Goal: Download file/media

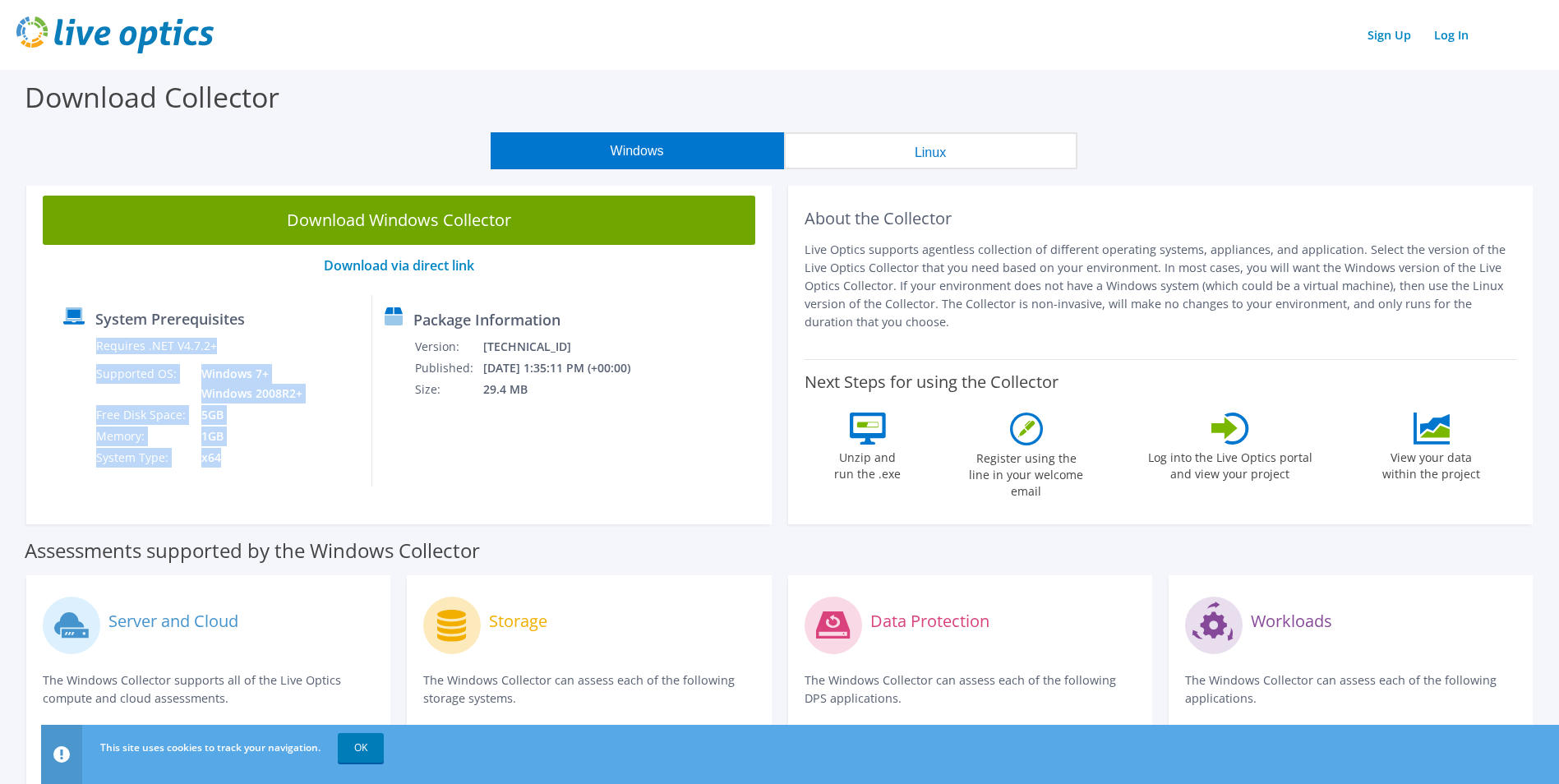
drag, startPoint x: 97, startPoint y: 348, endPoint x: 248, endPoint y: 450, distance: 182.2
click at [248, 450] on tbody "Requires .NET V4.7.2+ Supported OS: Windows 7+ Windows 2008R2+ Free Disk Space:…" at bounding box center [201, 401] width 211 height 133
copy tbody "Requires .NET V4.7.2+ Supported OS: Windows 7+ Windows 2008R2+ Free Disk Space:…"
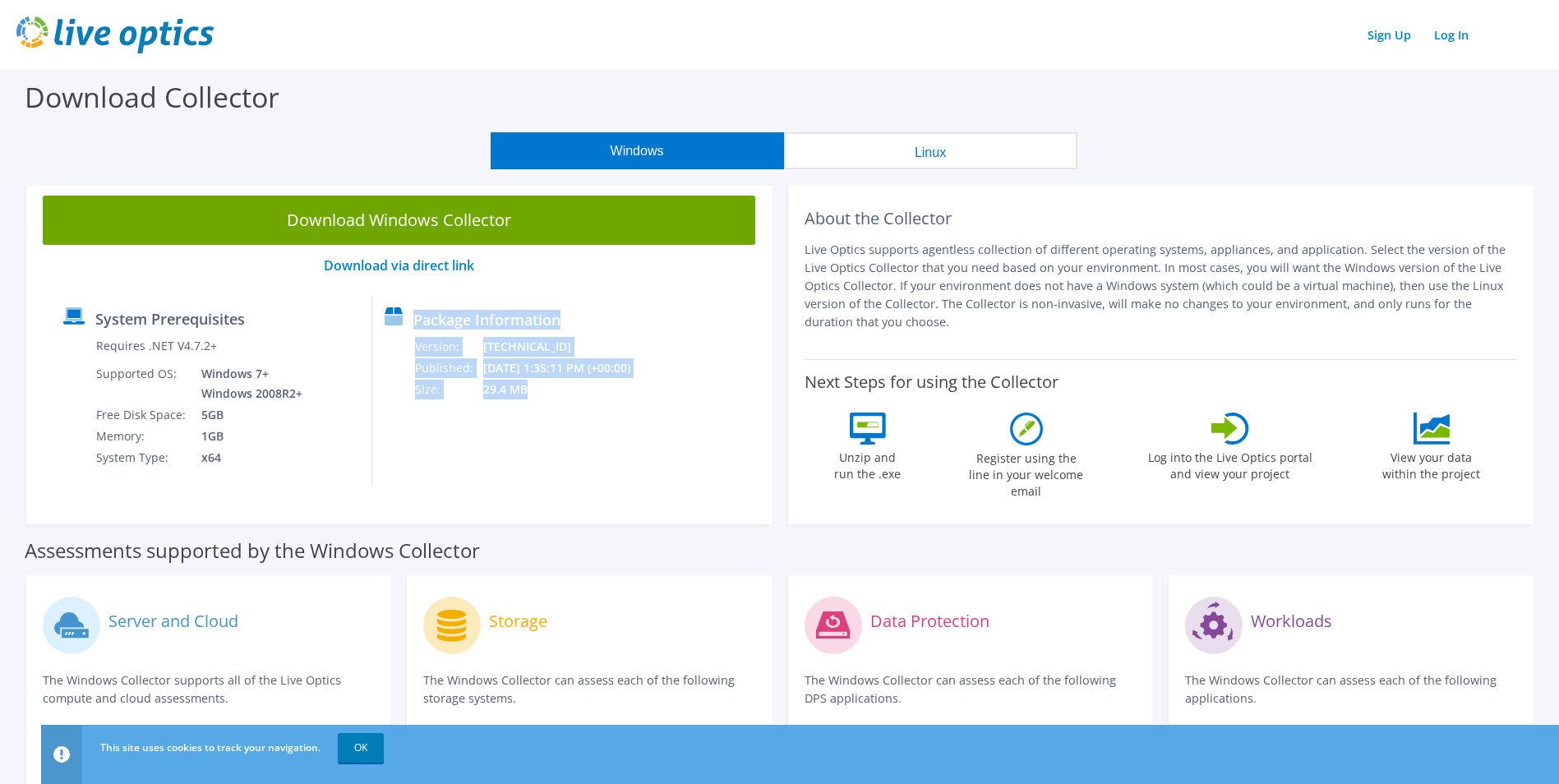
drag, startPoint x: 433, startPoint y: 318, endPoint x: 541, endPoint y: 395, distance: 132.6
click at [541, 395] on div "Package Information Version: [TECHNICAL_ID] Published: [DATE] 1:35:11 PM (+00:0…" at bounding box center [503, 390] width 263 height 191
copy div "Package Information Version: [TECHNICAL_ID] Published: [DATE] 1:35:11 PM (+00:0…"
click at [921, 151] on button "Linux" at bounding box center [930, 151] width 293 height 37
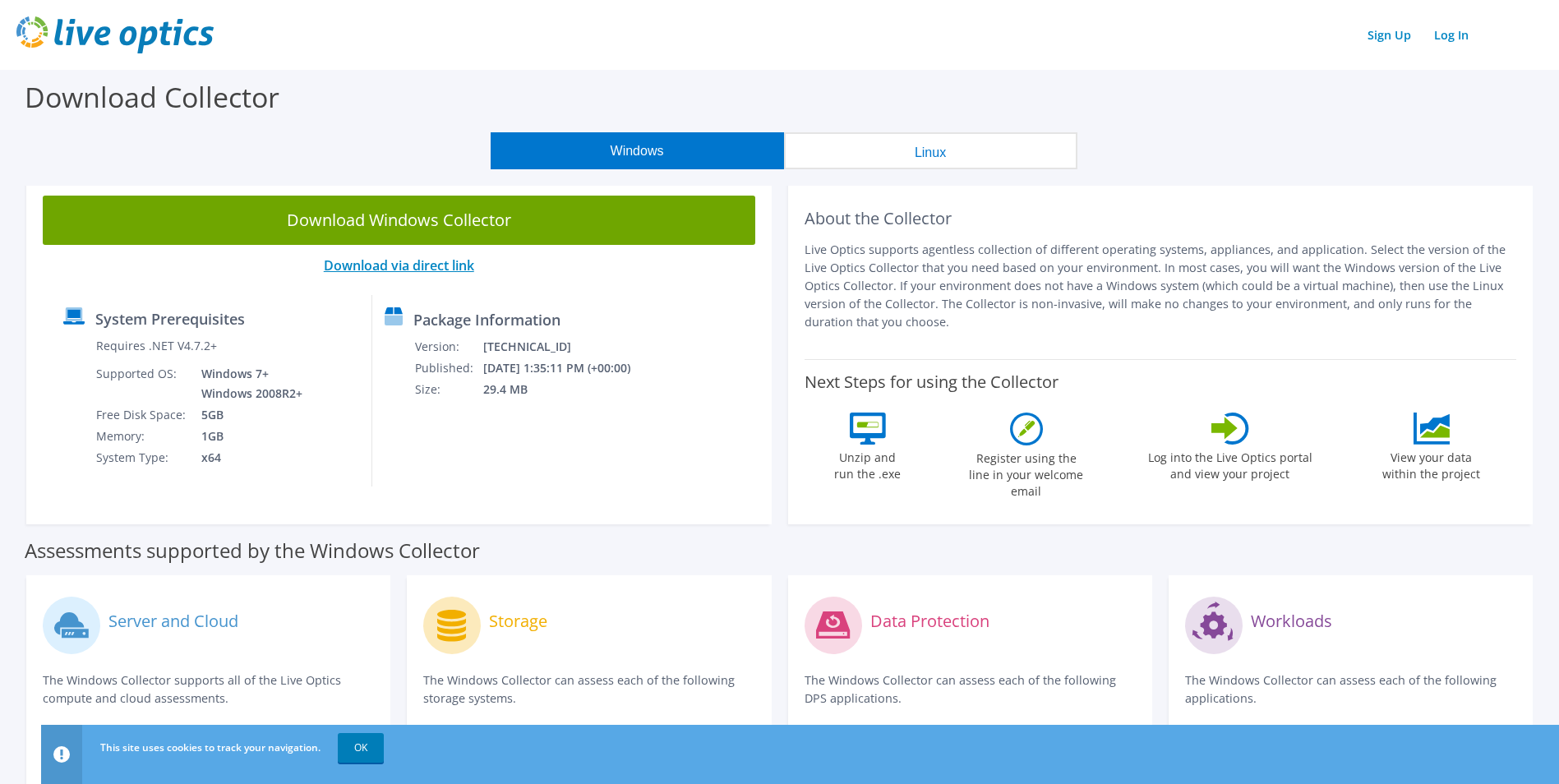
click at [450, 265] on link "Download via direct link" at bounding box center [399, 265] width 150 height 18
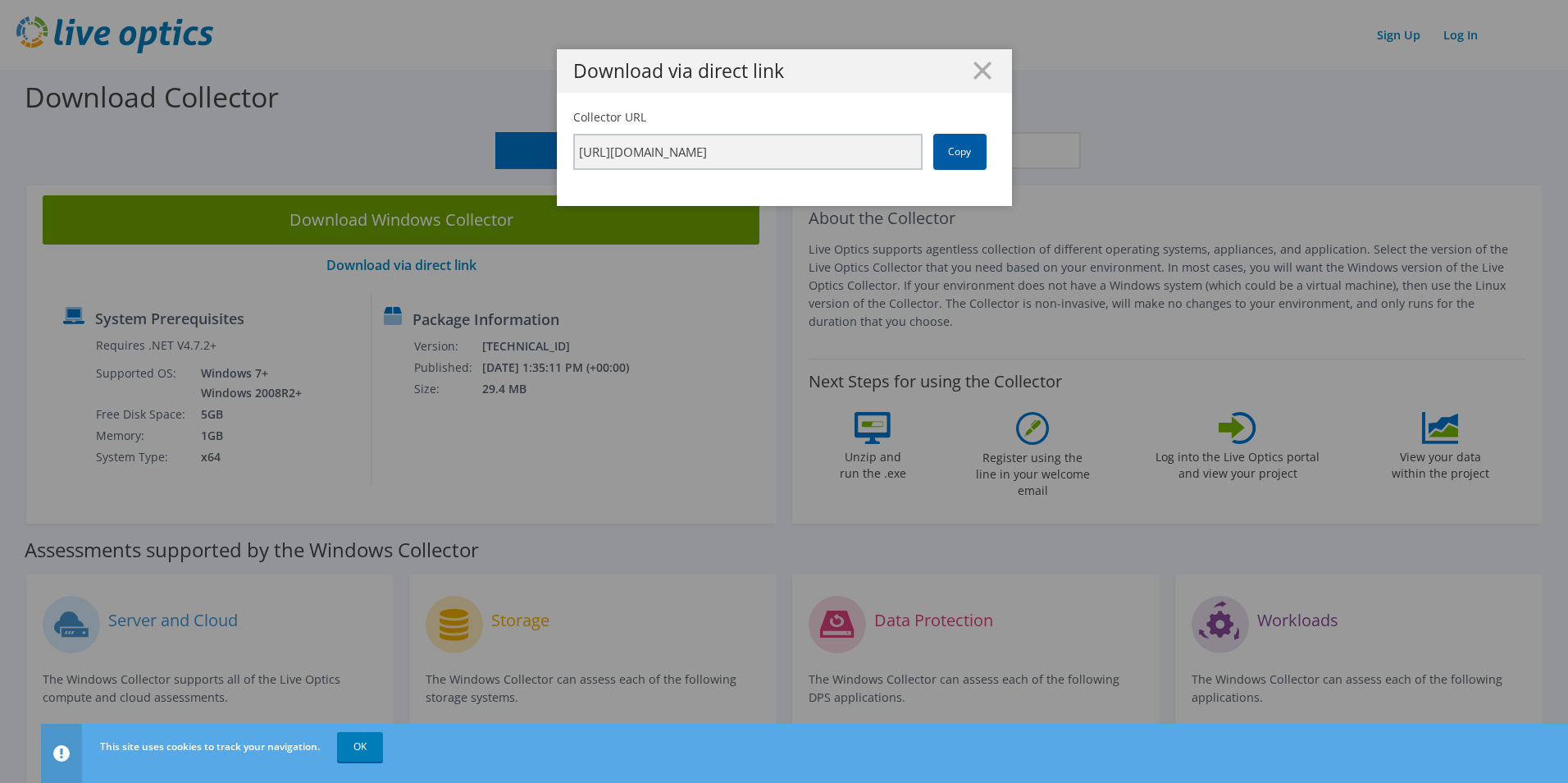
click at [944, 150] on link "Copy" at bounding box center [960, 152] width 54 height 36
click at [450, 260] on div "Download via direct link Collector URL https://app.liveoptics.com/collector/dir…" at bounding box center [784, 392] width 1568 height 684
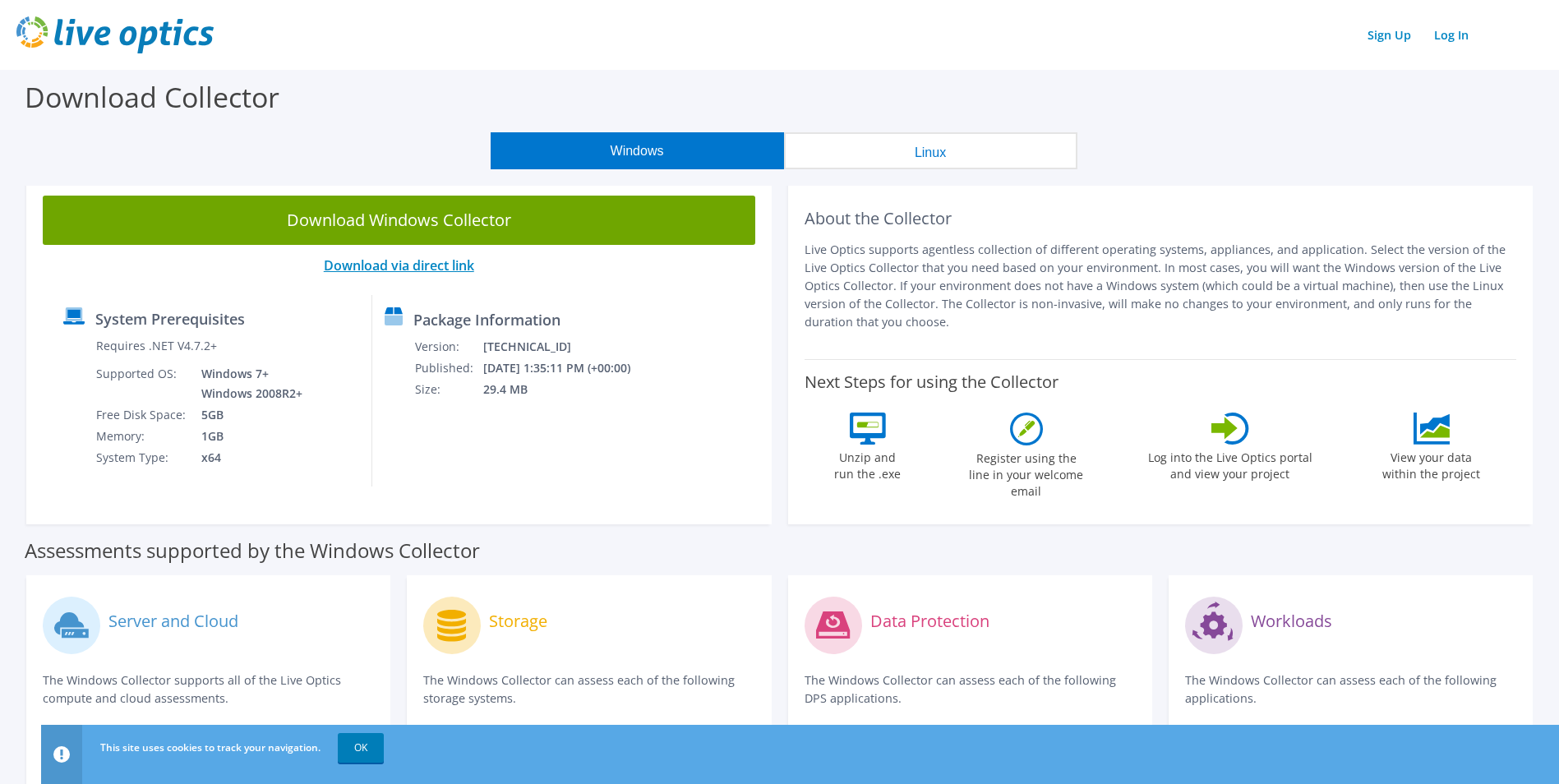
click at [446, 264] on link "Download via direct link" at bounding box center [399, 265] width 150 height 18
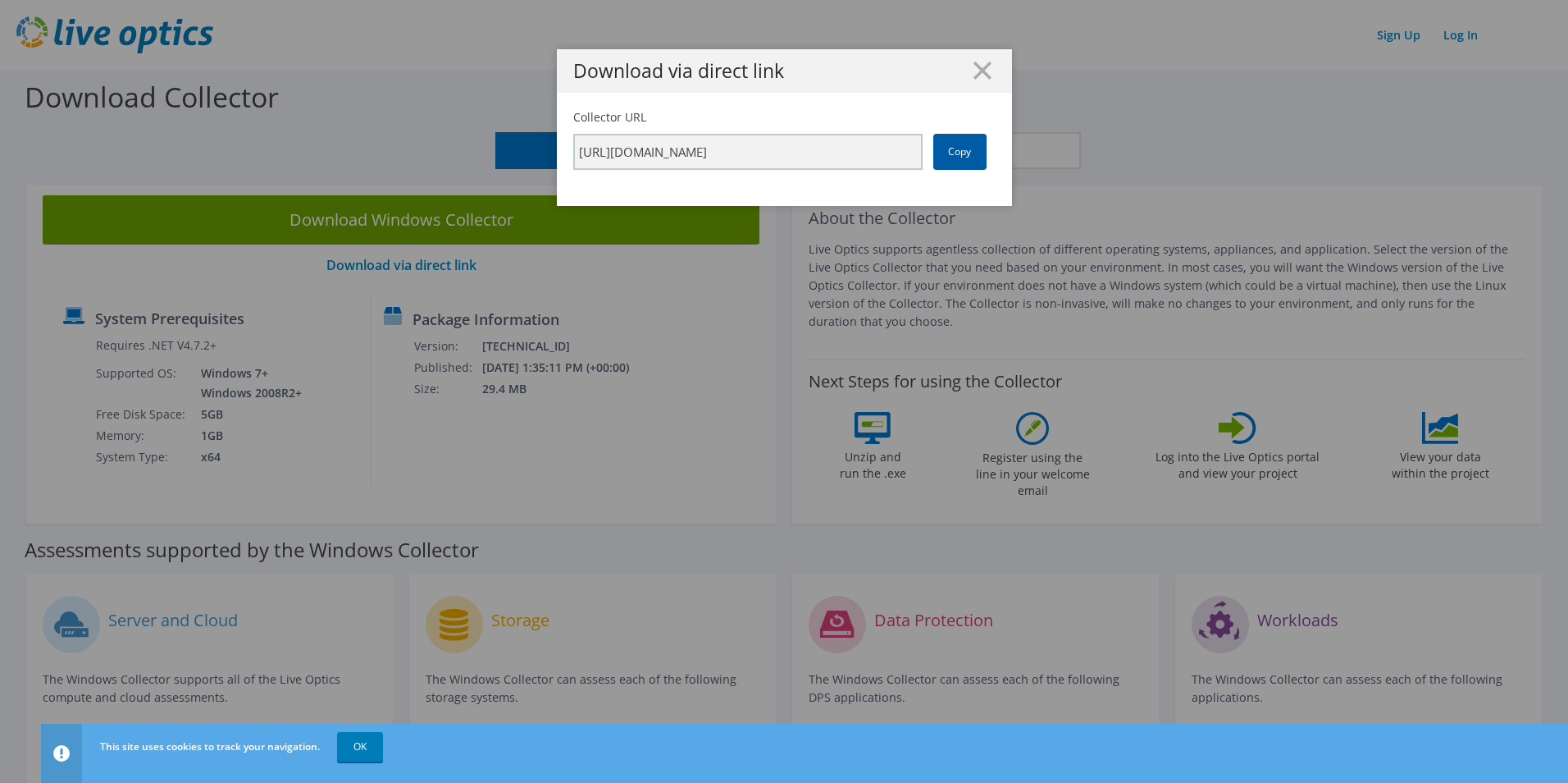
click at [934, 157] on link "Copy" at bounding box center [960, 152] width 54 height 36
click at [979, 65] on icon at bounding box center [983, 70] width 18 height 18
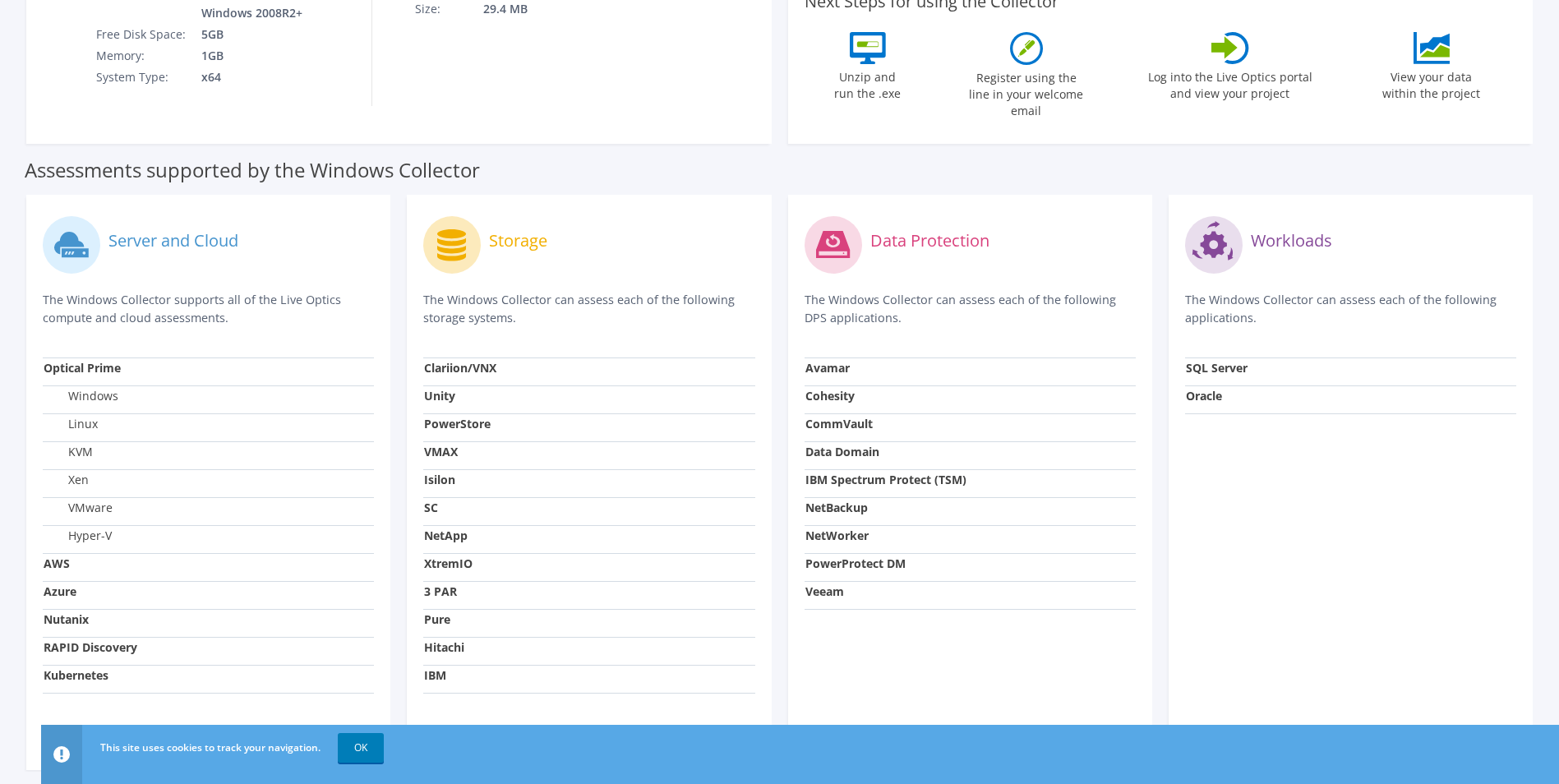
scroll to position [437, 0]
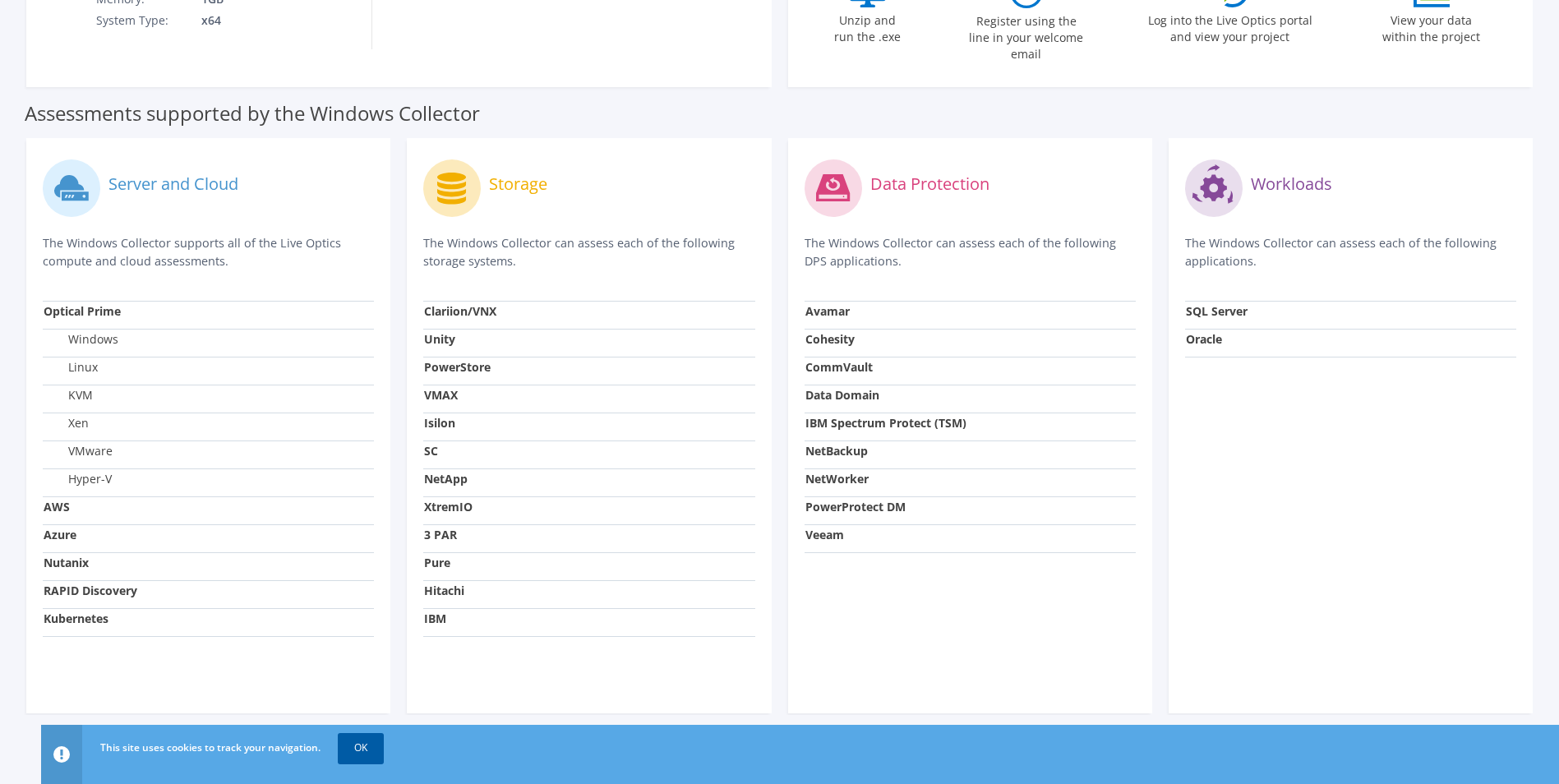
click at [358, 750] on link "OK" at bounding box center [360, 747] width 46 height 29
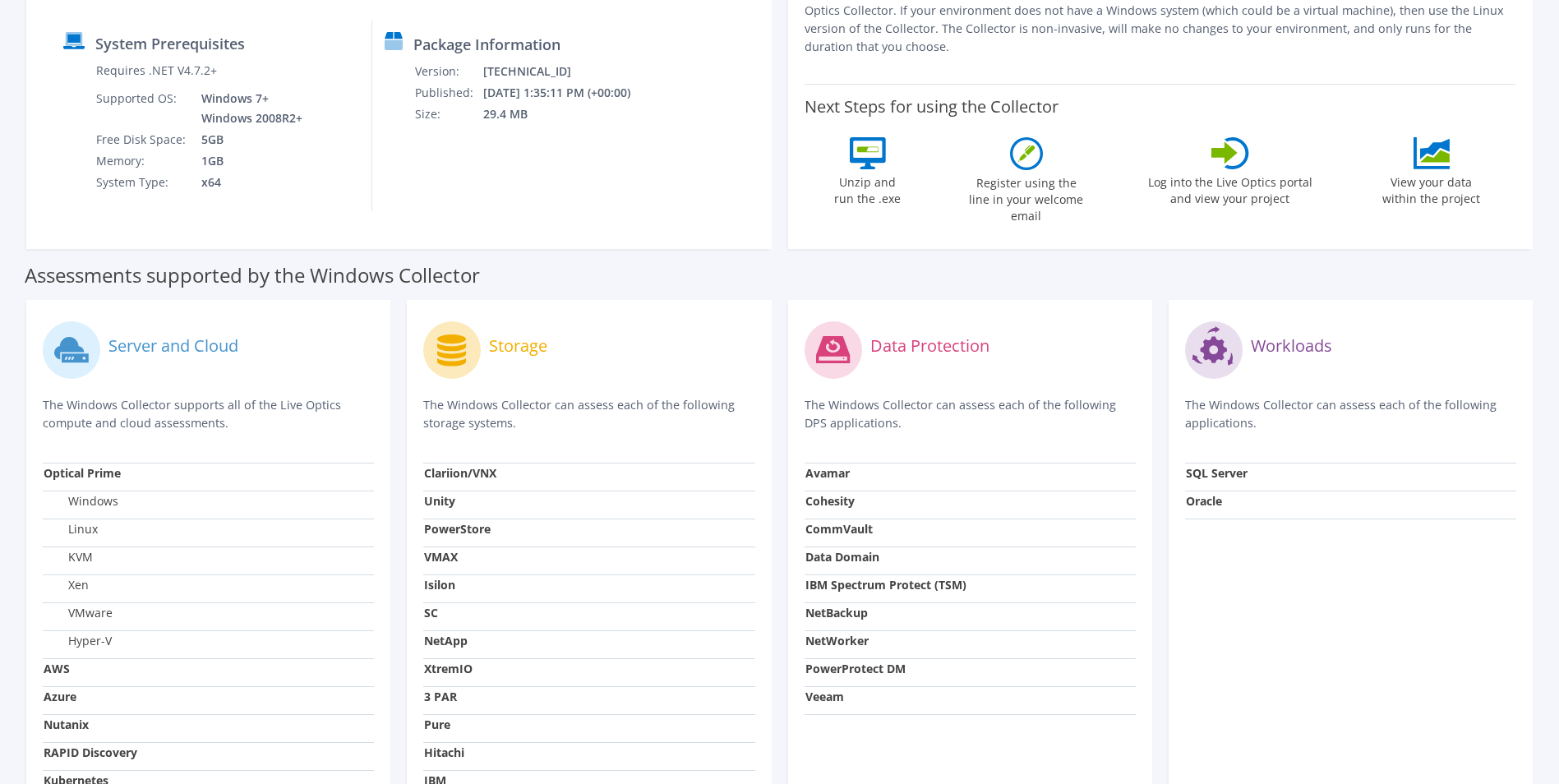
scroll to position [108, 0]
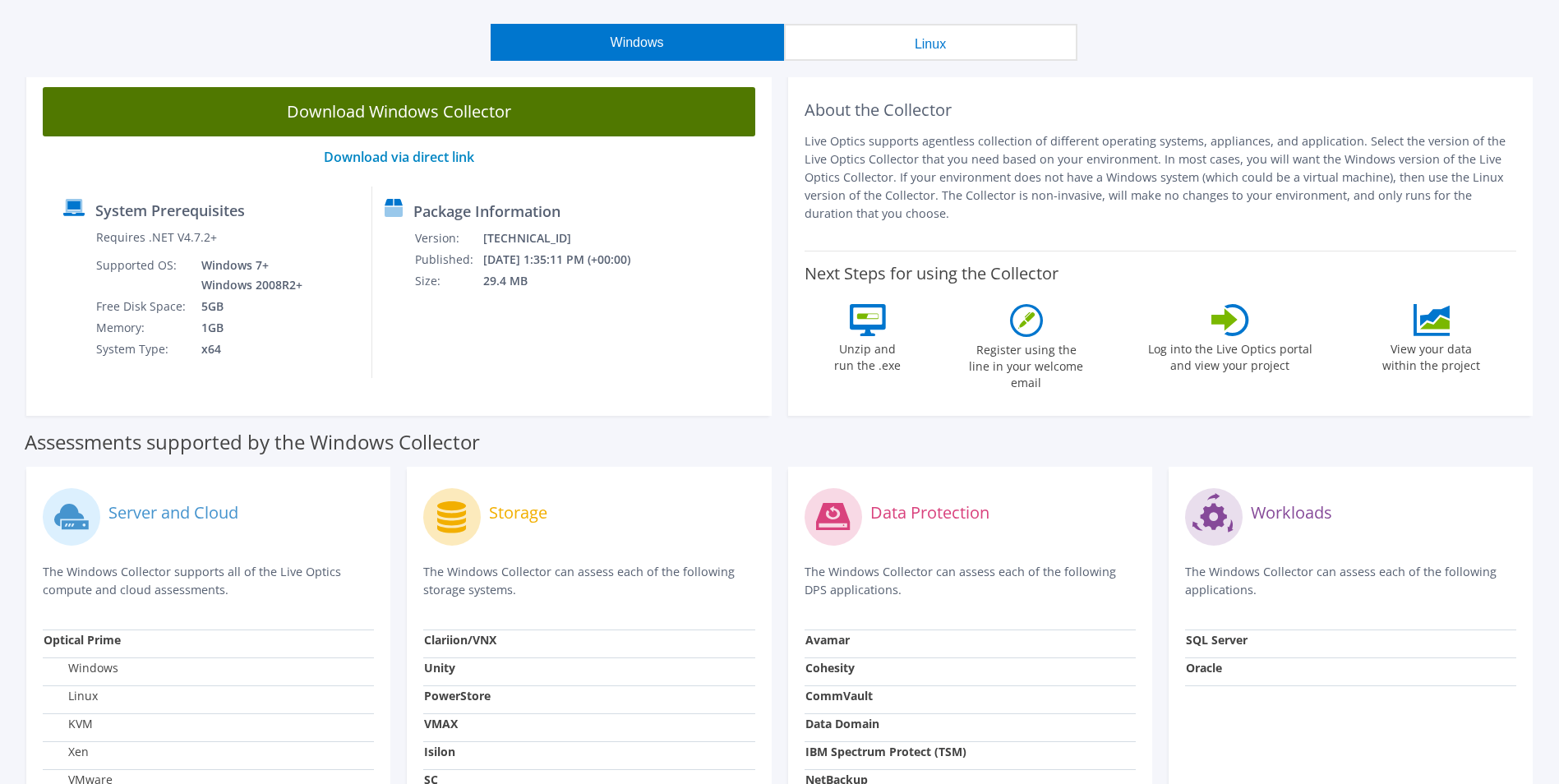
click at [418, 109] on link "Download Windows Collector" at bounding box center [399, 112] width 713 height 50
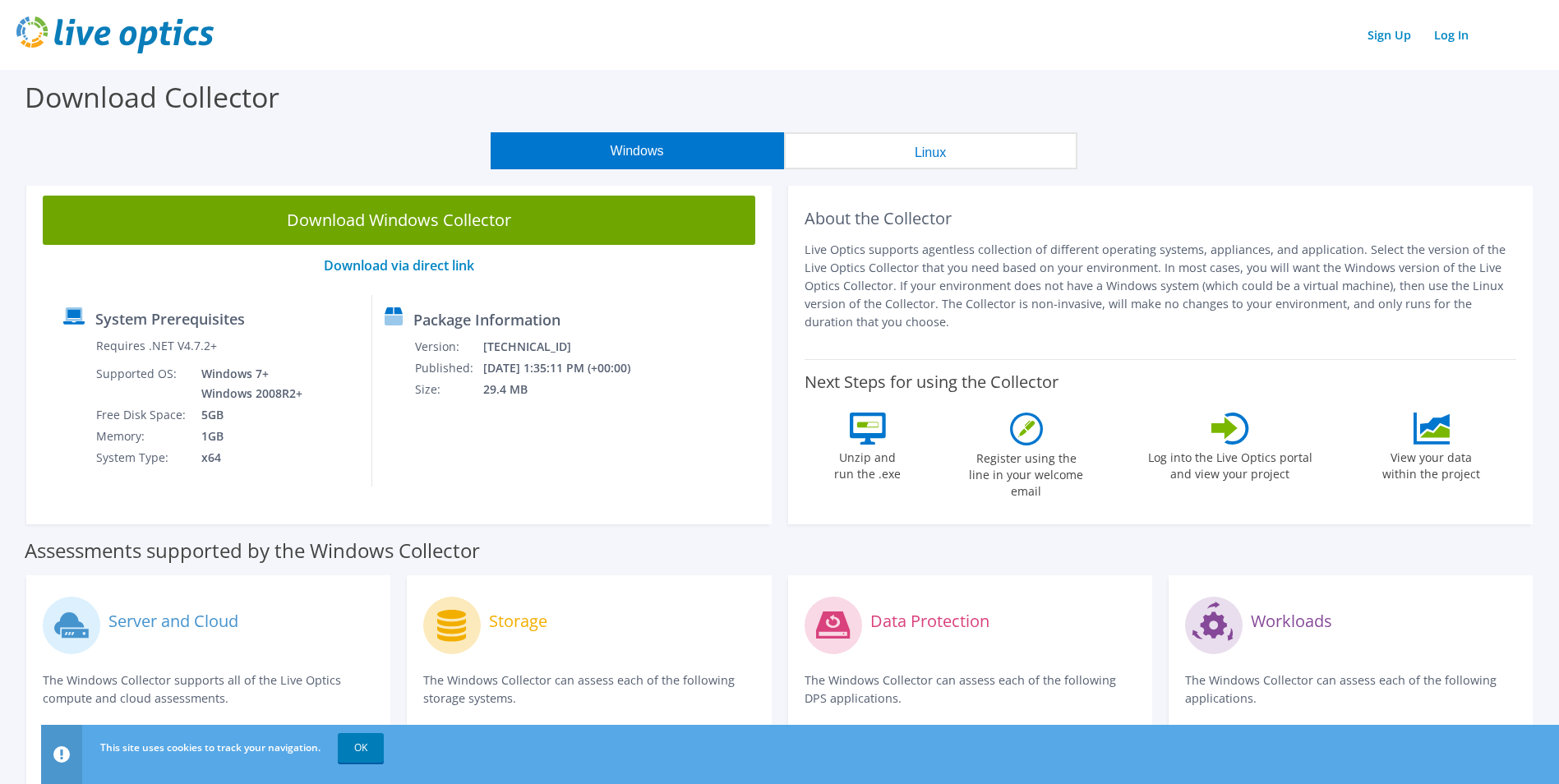
click at [860, 142] on button "Linux" at bounding box center [930, 151] width 293 height 37
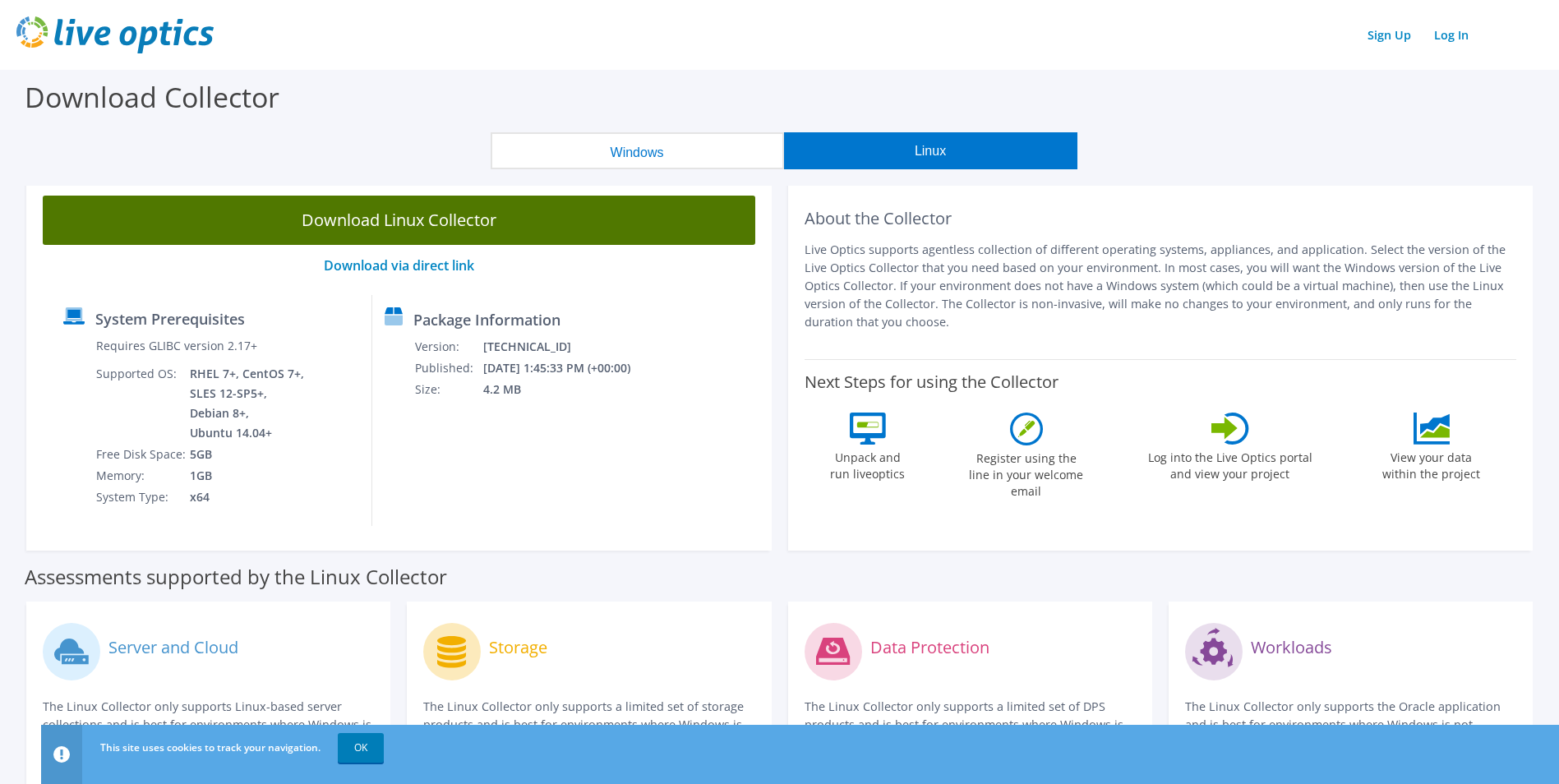
click at [615, 209] on link "Download Linux Collector" at bounding box center [399, 220] width 713 height 50
